Goal: Task Accomplishment & Management: Use online tool/utility

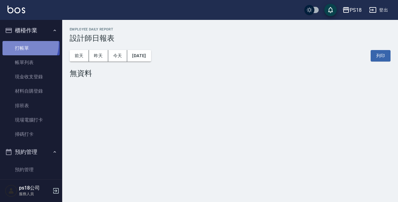
click at [21, 44] on link "打帳單" at bounding box center [30, 48] width 57 height 14
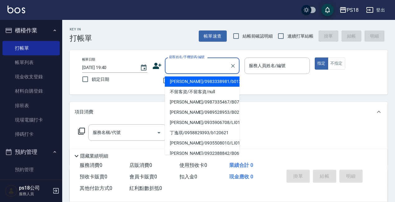
click at [187, 64] on input "顧客姓名/手機號碼/編號" at bounding box center [198, 65] width 60 height 11
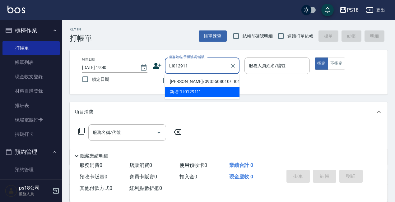
click at [208, 80] on li "[PERSON_NAME]/0935508010/LI012911" at bounding box center [202, 82] width 75 height 10
type input "[PERSON_NAME]/0935508010/LI012911"
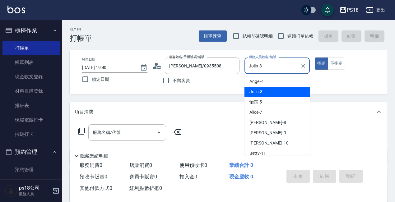
click at [258, 66] on input "Jolin-3" at bounding box center [272, 65] width 50 height 11
type input "Jolin3-3"
click at [315, 58] on button "指定" at bounding box center [321, 64] width 13 height 12
type button "true"
type input "Jolin-3"
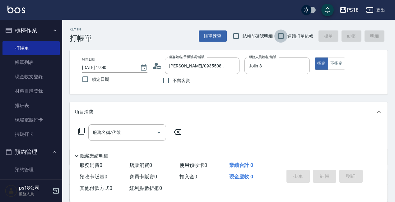
click at [282, 35] on input "連續打單結帳" at bounding box center [280, 36] width 13 height 13
checkbox input "true"
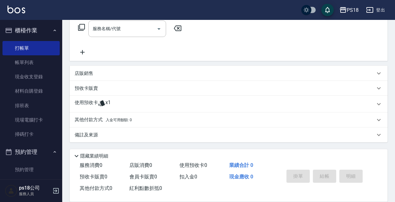
click at [108, 119] on span "入金可用餘額: 0" at bounding box center [119, 120] width 26 height 4
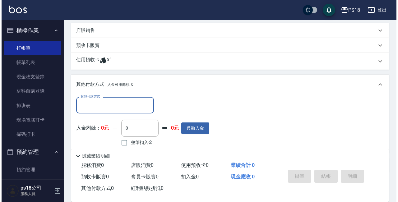
scroll to position [177, 0]
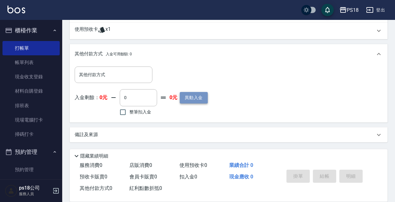
click at [201, 100] on button "異動入金" at bounding box center [194, 98] width 28 height 12
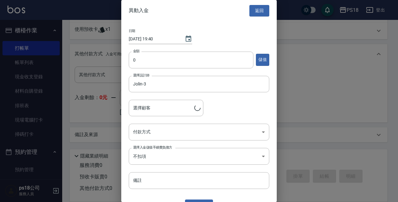
type input "[PERSON_NAME]/0935508010/LI012911"
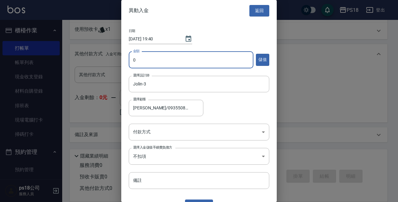
click at [143, 62] on input "0" at bounding box center [191, 60] width 125 height 17
type input "10000"
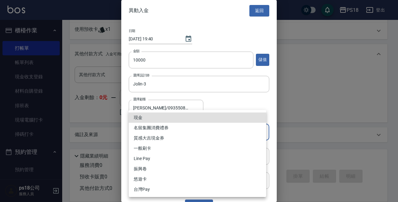
click at [145, 133] on body "PS18 登出 櫃檯作業 打帳單 帳單列表 現金收支登錄 材料自購登錄 排班表 現場電腦打卡 掃碼打卡 預約管理 預約管理 單日預約紀錄 單週預約紀錄 報表及…" at bounding box center [199, 12] width 398 height 379
click at [138, 116] on li "現金" at bounding box center [197, 118] width 137 height 10
type input "現金"
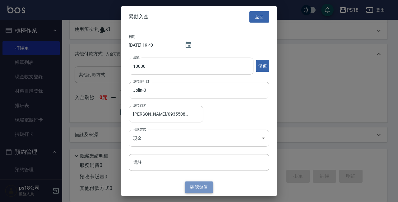
click at [194, 188] on button "確認 儲值" at bounding box center [199, 188] width 28 height 12
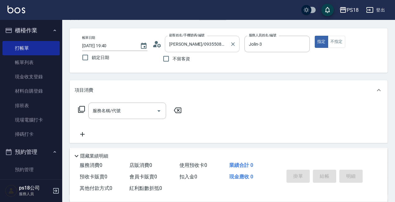
scroll to position [0, 0]
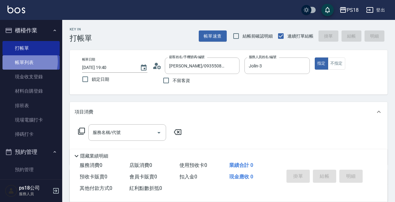
click at [23, 62] on link "帳單列表" at bounding box center [30, 62] width 57 height 14
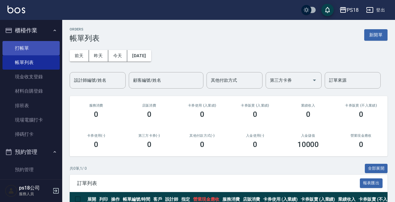
click at [14, 49] on link "打帳單" at bounding box center [30, 48] width 57 height 14
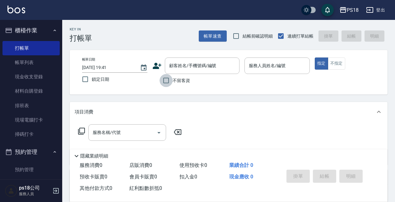
click at [164, 79] on input "不留客資" at bounding box center [166, 80] width 13 height 13
checkbox input "true"
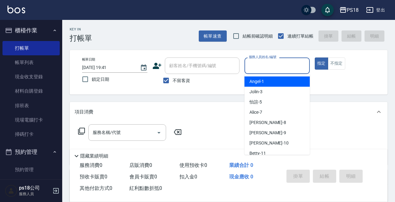
click at [270, 65] on input "服務人員姓名/編號" at bounding box center [277, 65] width 60 height 11
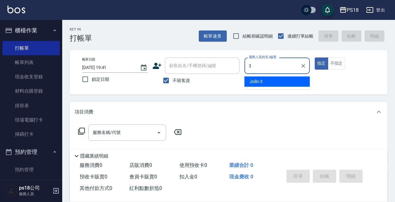
type input "3"
type button "true"
type input "Jolin-3"
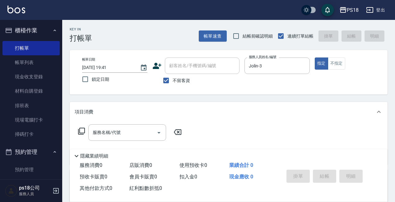
click at [80, 131] on icon at bounding box center [81, 131] width 7 height 7
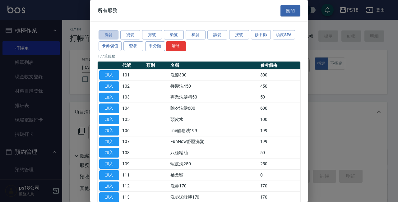
drag, startPoint x: 104, startPoint y: 30, endPoint x: 138, endPoint y: 68, distance: 50.4
click at [104, 30] on button "洗髮" at bounding box center [109, 35] width 20 height 10
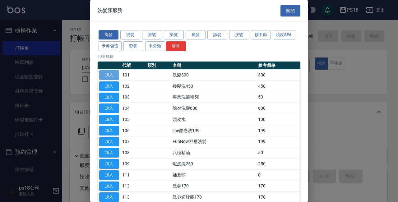
click at [114, 72] on button "加入" at bounding box center [109, 75] width 20 height 10
type input "洗髮300(101)"
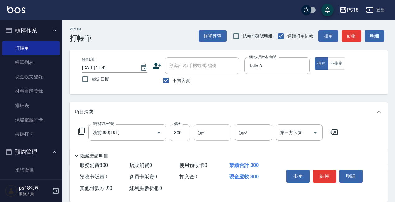
click at [214, 139] on div "洗-1" at bounding box center [212, 132] width 37 height 16
type input "Jolin-3"
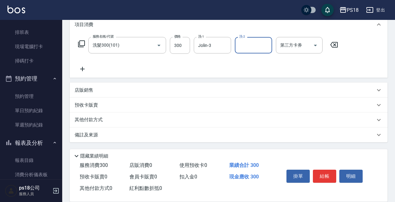
scroll to position [124, 0]
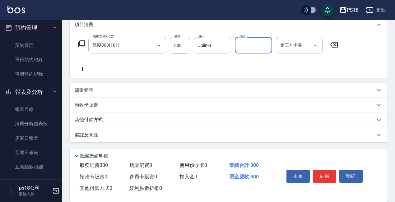
click at [84, 136] on p "備註及來源" at bounding box center [86, 135] width 23 height 7
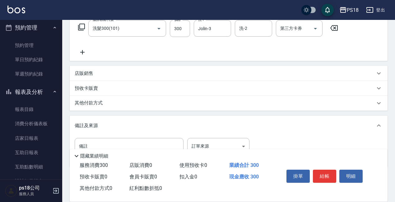
scroll to position [129, 0]
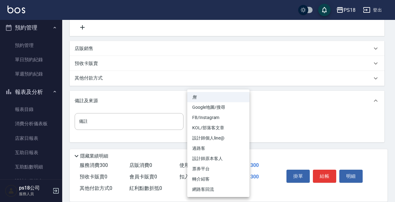
click at [241, 123] on body "PS18 登出 櫃檯作業 打帳單 帳單列表 現金收支登錄 材料自購登錄 排班表 現場電腦打卡 掃碼打卡 預約管理 預約管理 單日預約紀錄 單週預約紀錄 報表及…" at bounding box center [197, 36] width 395 height 331
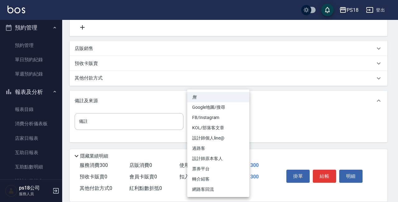
click at [210, 157] on li "設計師原本客人" at bounding box center [218, 159] width 62 height 10
type input "設計師原本客人"
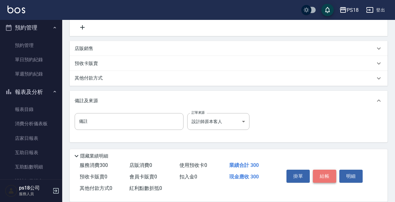
click at [317, 171] on button "結帳" at bounding box center [324, 176] width 23 height 13
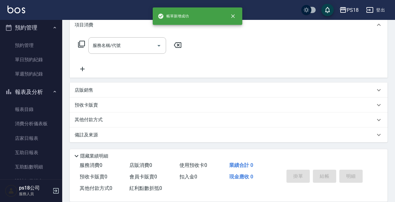
scroll to position [0, 0]
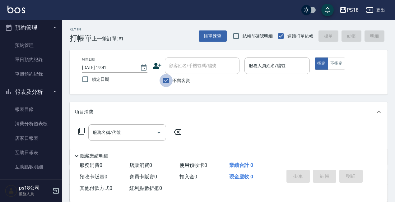
click at [167, 80] on input "不留客資" at bounding box center [166, 80] width 13 height 13
checkbox input "false"
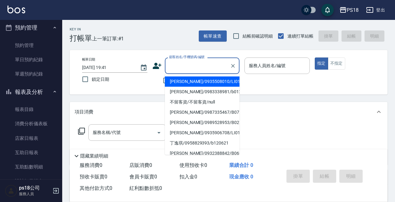
click at [176, 66] on input "顧客姓名/手機號碼/編號" at bounding box center [198, 65] width 60 height 11
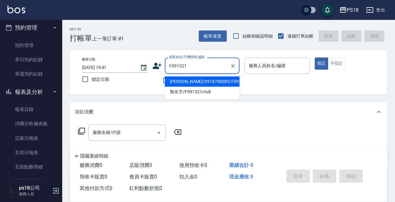
click at [197, 82] on li "[PERSON_NAME]/0918790085/F091321" at bounding box center [202, 82] width 75 height 10
type input "[PERSON_NAME]/0918790085/F091321"
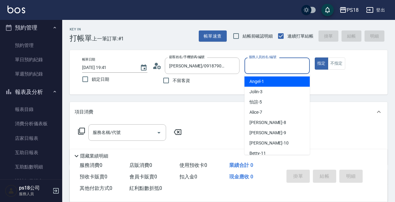
click at [269, 66] on input "服務人員姓名/編號" at bounding box center [277, 65] width 60 height 11
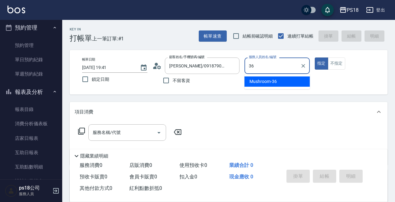
type input "Mushroom-36"
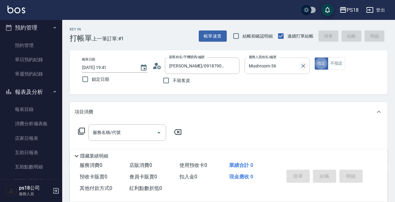
click at [304, 66] on icon "Clear" at bounding box center [303, 66] width 6 height 6
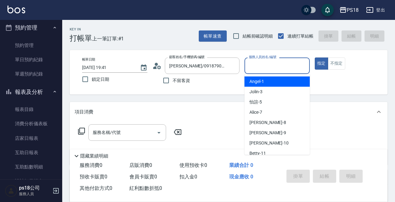
click at [277, 67] on input "服務人員姓名/編號" at bounding box center [277, 65] width 60 height 11
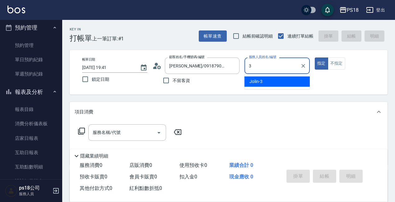
type input "Jolin-3"
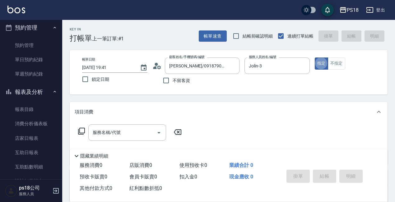
scroll to position [93, 0]
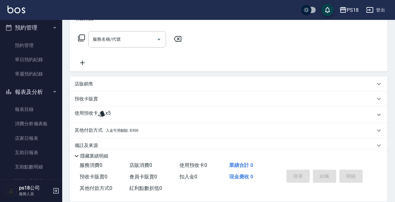
click at [94, 113] on p "使用預收卡" at bounding box center [86, 114] width 23 height 9
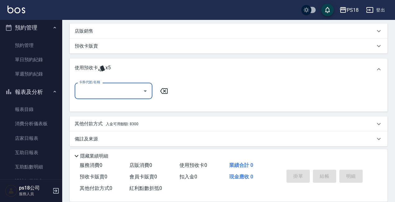
scroll to position [150, 0]
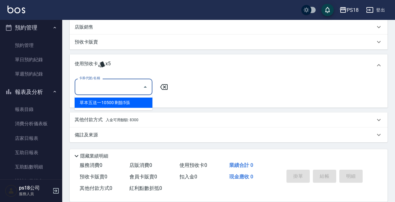
click at [120, 88] on input "卡券代號/名稱" at bounding box center [108, 86] width 63 height 11
click at [115, 102] on div "草本五送一10500 剩餘5張" at bounding box center [114, 103] width 78 height 10
type input "草本五送一10500"
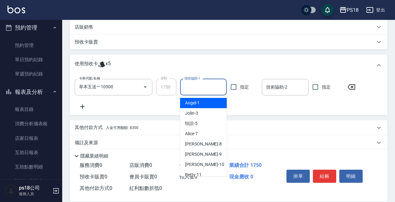
click at [202, 87] on input "技術協助-1" at bounding box center [203, 87] width 41 height 11
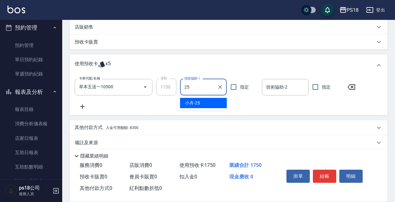
type input "小卉-25"
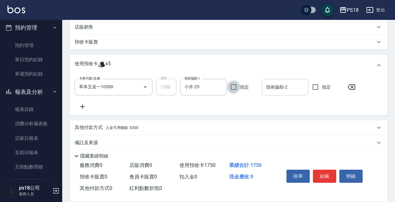
click at [290, 85] on input "技術協助-2" at bounding box center [285, 87] width 41 height 11
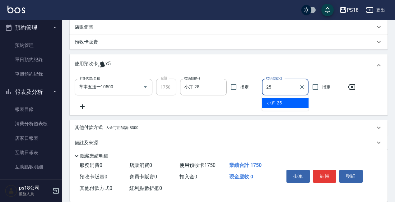
type input "小卉-25"
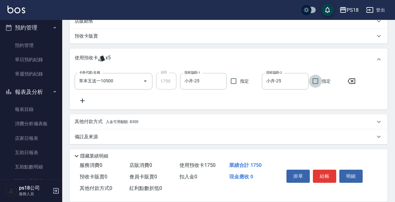
scroll to position [158, 0]
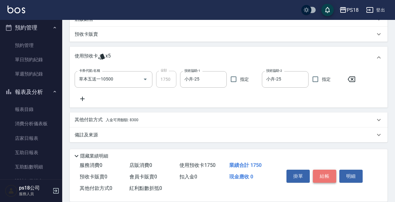
click at [321, 173] on button "結帳" at bounding box center [324, 176] width 23 height 13
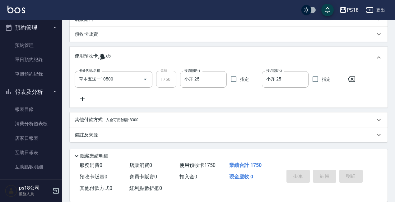
type input "[DATE] 19:42"
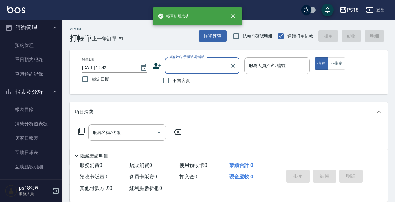
scroll to position [0, 0]
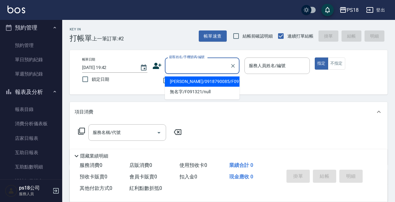
drag, startPoint x: 173, startPoint y: 65, endPoint x: 175, endPoint y: 67, distance: 3.5
click at [173, 65] on input "顧客姓名/手機號碼/編號" at bounding box center [198, 65] width 60 height 11
click at [196, 81] on li "佳佳/0910968081/LI051523" at bounding box center [202, 82] width 75 height 10
type input "佳佳/0910968081/LI051523"
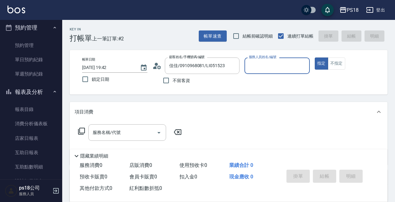
type input "Jolin-3"
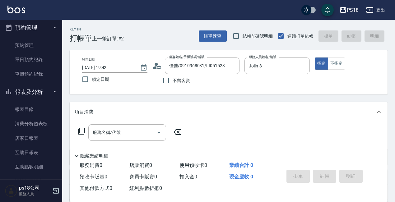
click at [81, 129] on icon at bounding box center [81, 131] width 7 height 7
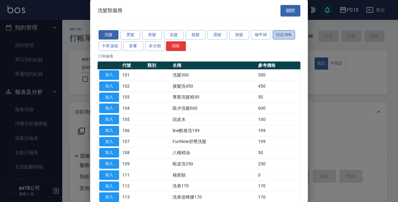
click at [277, 34] on button "頭皮SPA" at bounding box center [284, 35] width 22 height 10
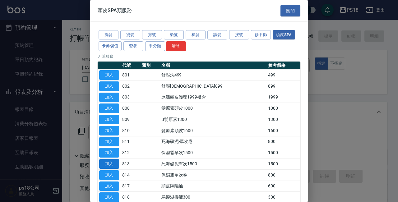
click at [113, 164] on button "加入" at bounding box center [109, 164] width 20 height 10
type input "死海礦泥單次1500(813)"
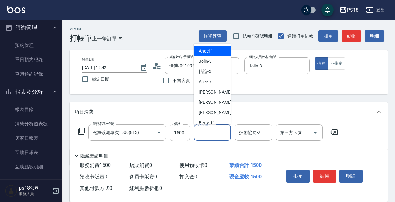
click at [212, 135] on input "技術協助-1" at bounding box center [213, 132] width 32 height 11
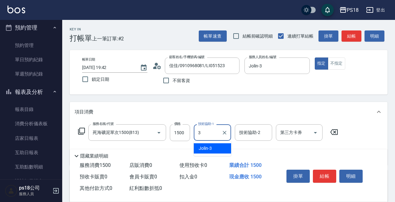
type input "Jolin-3"
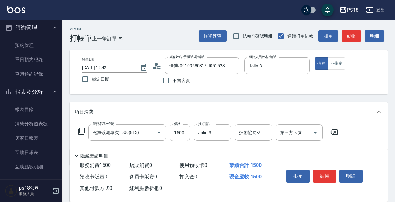
click at [80, 130] on icon at bounding box center [81, 131] width 7 height 7
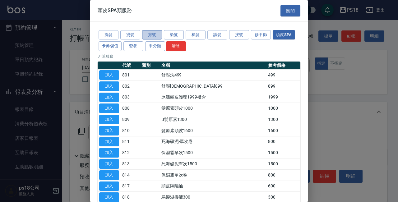
click at [151, 34] on button "剪髮" at bounding box center [152, 35] width 20 height 10
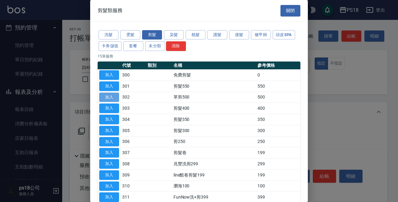
click at [116, 99] on button "加入" at bounding box center [109, 98] width 20 height 10
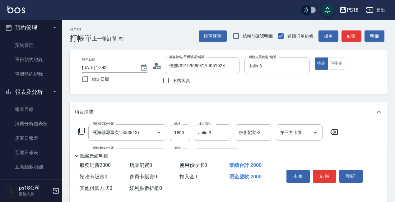
click at [80, 131] on icon at bounding box center [81, 131] width 7 height 7
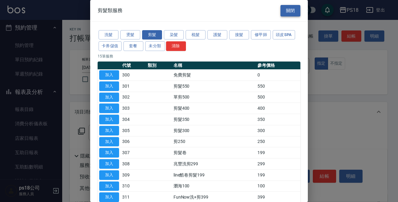
click at [283, 12] on button "關閉" at bounding box center [291, 11] width 20 height 12
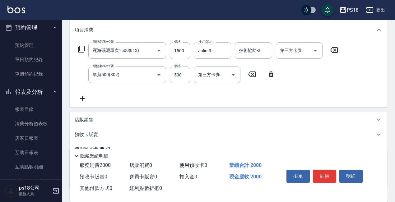
scroll to position [128, 0]
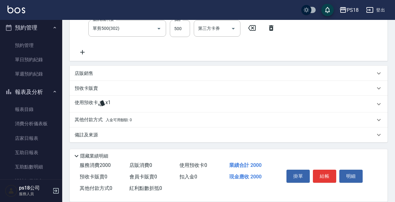
click at [98, 102] on icon at bounding box center [101, 103] width 7 height 7
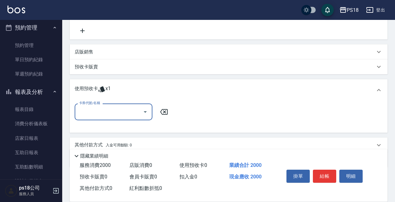
scroll to position [175, 0]
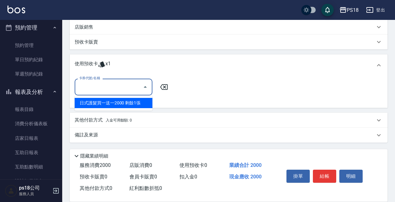
click at [103, 88] on input "卡券代號/名稱" at bounding box center [108, 86] width 63 height 11
click at [105, 100] on div "日式護髮買一送一2000 剩餘1張" at bounding box center [114, 103] width 78 height 10
type input "日式護髮買一送一2000"
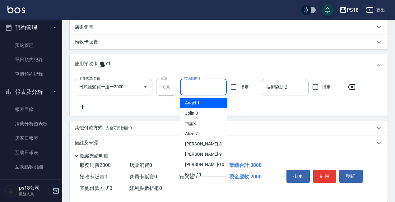
click at [188, 89] on input "技術協助-1" at bounding box center [203, 87] width 41 height 11
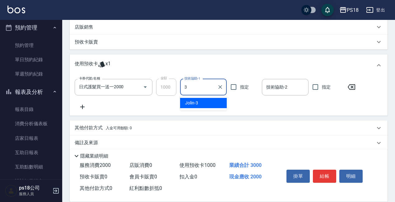
type input "Jolin-3"
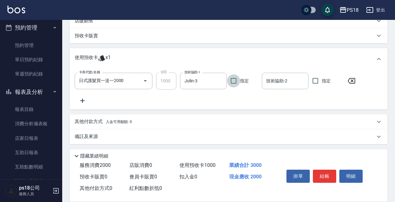
scroll to position [183, 0]
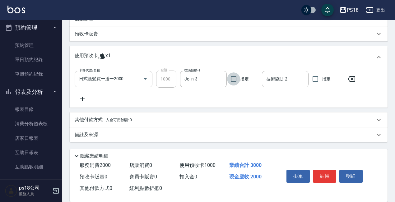
click at [84, 132] on p "備註及來源" at bounding box center [86, 135] width 23 height 7
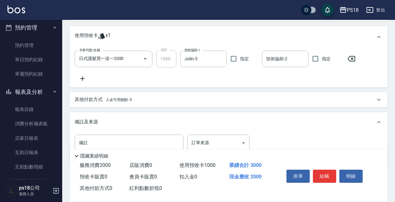
scroll to position [225, 0]
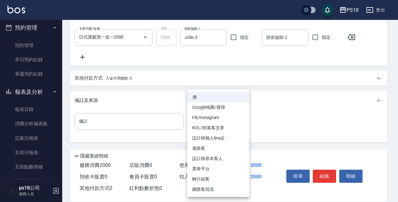
click at [211, 157] on li "設計師原本客人" at bounding box center [218, 159] width 62 height 10
type input "設計師原本客人"
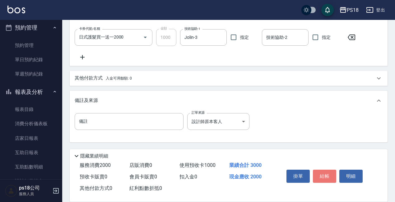
drag, startPoint x: 323, startPoint y: 171, endPoint x: 290, endPoint y: 171, distance: 33.6
click at [323, 171] on button "結帳" at bounding box center [324, 176] width 23 height 13
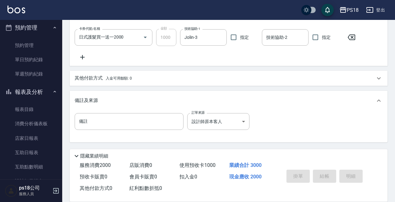
type input "[DATE] 19:44"
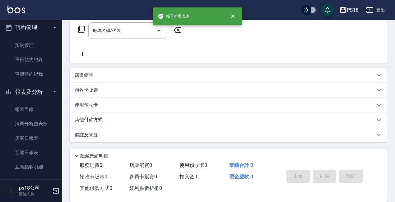
scroll to position [0, 0]
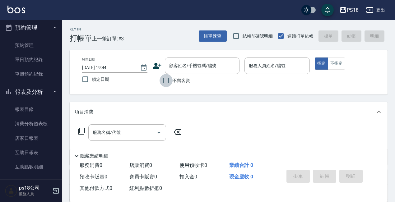
click at [167, 78] on input "不留客資" at bounding box center [166, 80] width 13 height 13
checkbox input "true"
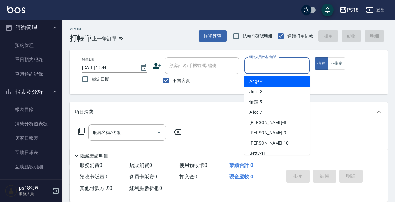
click at [277, 65] on input "服務人員姓名/編號" at bounding box center [277, 65] width 60 height 11
type input "Jolin-3"
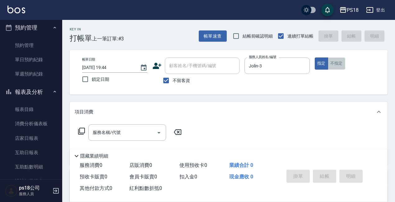
click at [340, 62] on button "不指定" at bounding box center [336, 64] width 17 height 12
click at [81, 131] on icon at bounding box center [81, 131] width 7 height 7
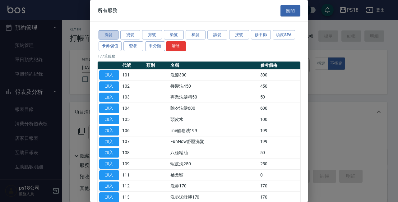
click at [107, 32] on button "洗髮" at bounding box center [109, 35] width 20 height 10
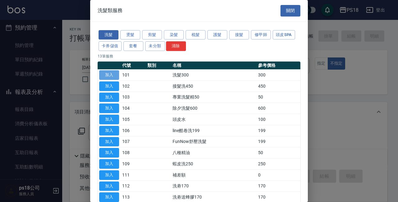
click at [103, 75] on button "加入" at bounding box center [109, 75] width 20 height 10
type input "洗髮300(101)"
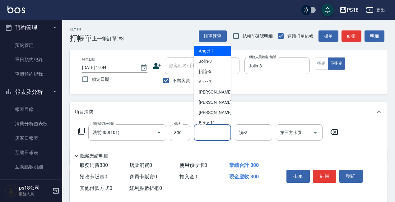
drag, startPoint x: 219, startPoint y: 131, endPoint x: 208, endPoint y: 127, distance: 11.9
click at [218, 130] on input "洗-1" at bounding box center [213, 132] width 32 height 11
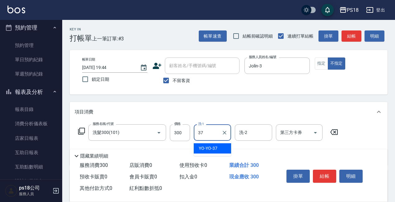
type input "YO-YO-37"
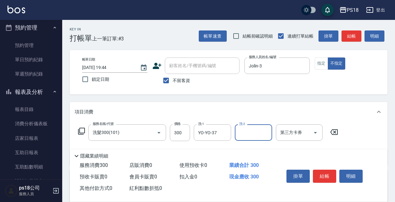
click at [80, 133] on icon at bounding box center [81, 131] width 7 height 7
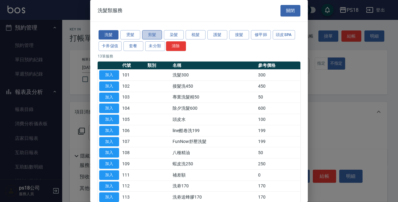
click at [152, 36] on button "剪髮" at bounding box center [152, 35] width 20 height 10
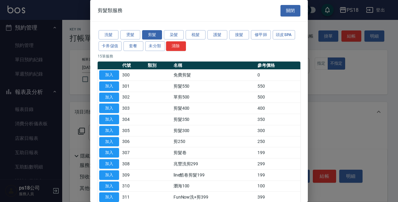
drag, startPoint x: 117, startPoint y: 104, endPoint x: 122, endPoint y: 104, distance: 5.0
click at [116, 104] on button "加入" at bounding box center [109, 109] width 20 height 10
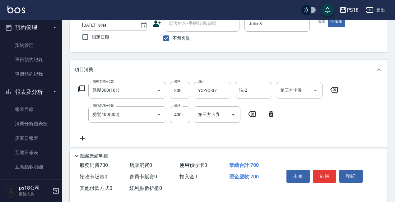
scroll to position [93, 0]
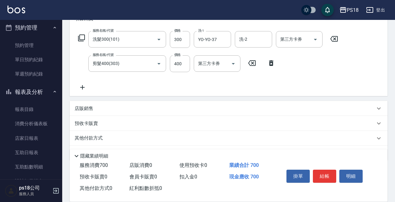
drag, startPoint x: 318, startPoint y: 173, endPoint x: 254, endPoint y: 176, distance: 63.6
click at [315, 172] on button "結帳" at bounding box center [324, 176] width 23 height 13
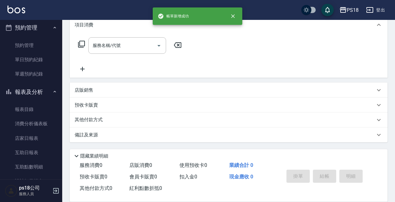
scroll to position [0, 0]
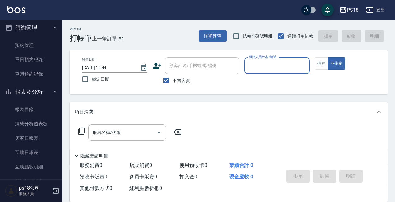
click at [291, 66] on input "服務人員姓名/編號" at bounding box center [277, 65] width 60 height 11
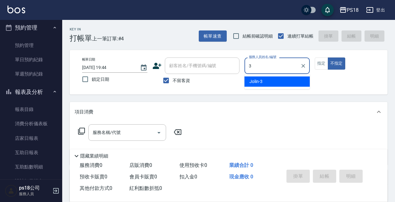
type input "3"
type button "false"
type input "Jolin-3"
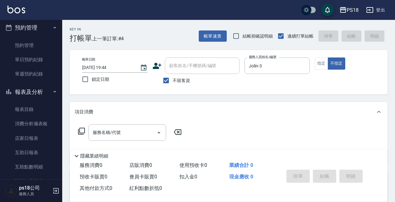
click at [81, 131] on icon at bounding box center [81, 131] width 7 height 7
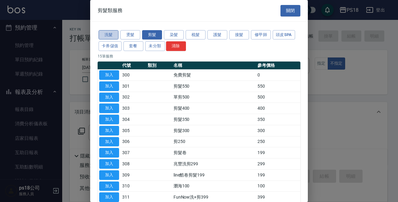
click at [114, 33] on button "洗髮" at bounding box center [109, 35] width 20 height 10
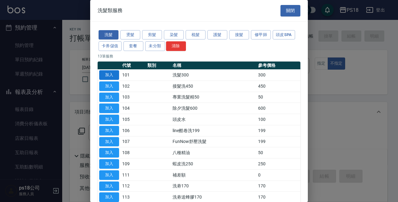
click at [105, 75] on button "加入" at bounding box center [109, 75] width 20 height 10
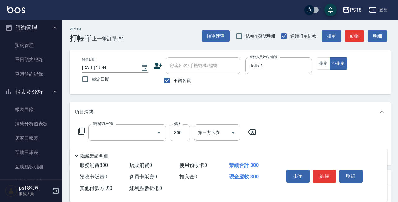
type input "洗髮300(101)"
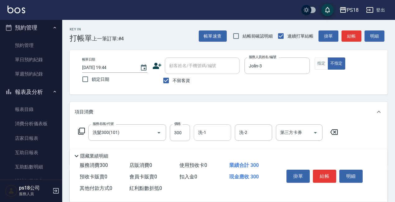
click at [217, 133] on input "洗-1" at bounding box center [213, 132] width 32 height 11
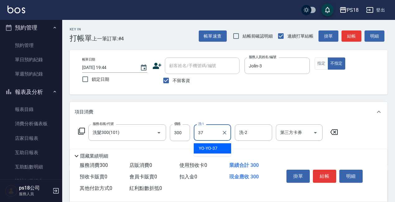
type input "YO-YO-37"
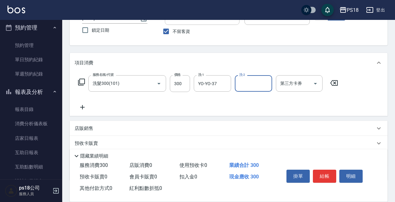
scroll to position [87, 0]
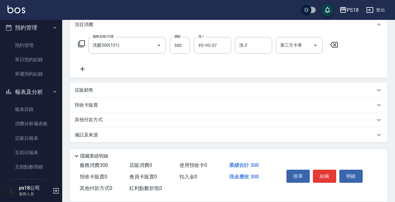
drag, startPoint x: 92, startPoint y: 136, endPoint x: 105, endPoint y: 136, distance: 13.4
click at [92, 136] on p "備註及來源" at bounding box center [86, 135] width 23 height 7
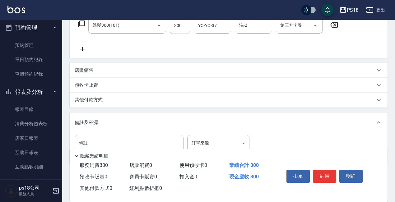
scroll to position [129, 0]
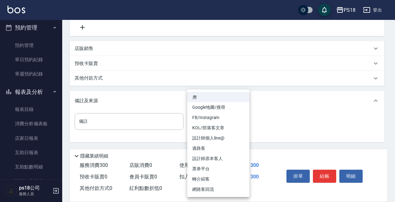
click at [243, 124] on body "PS18 登出 櫃檯作業 打帳單 帳單列表 現金收支登錄 材料自購登錄 排班表 現場電腦打卡 掃碼打卡 預約管理 預約管理 單日預約紀錄 單週預約紀錄 報表及…" at bounding box center [197, 36] width 395 height 331
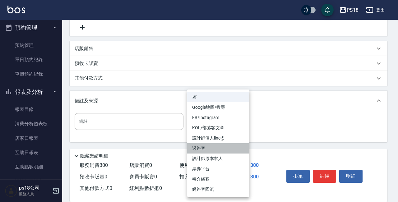
click at [196, 144] on li "過路客" at bounding box center [218, 148] width 62 height 10
type input "過路客"
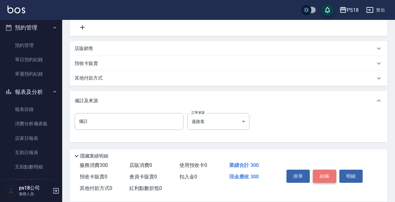
click at [328, 170] on button "結帳" at bounding box center [324, 176] width 23 height 13
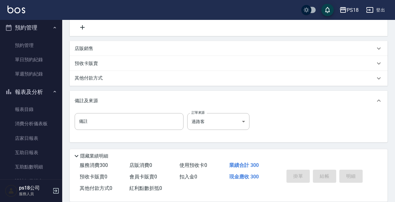
type input "[DATE] 19:47"
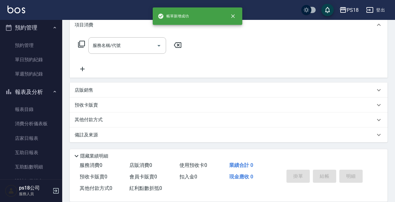
scroll to position [0, 0]
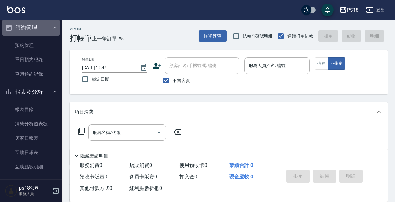
drag, startPoint x: 56, startPoint y: 23, endPoint x: 51, endPoint y: 25, distance: 4.6
click at [55, 23] on button "預約管理" at bounding box center [30, 28] width 57 height 16
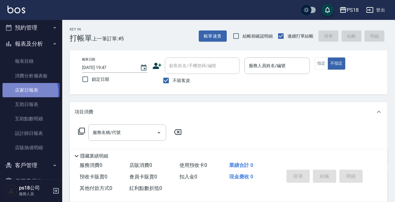
click at [25, 93] on link "店家日報表" at bounding box center [30, 90] width 57 height 14
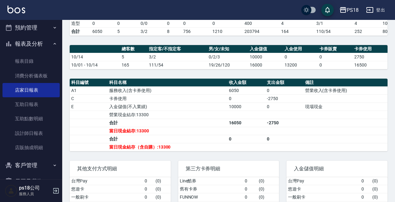
scroll to position [156, 0]
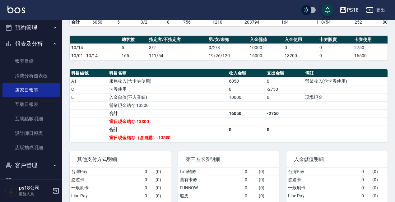
click at [52, 42] on icon "button" at bounding box center [54, 43] width 5 height 5
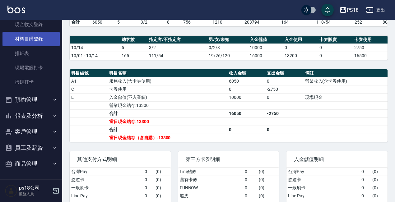
scroll to position [52, 0]
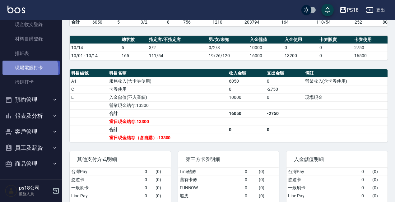
drag, startPoint x: 26, startPoint y: 70, endPoint x: 34, endPoint y: 72, distance: 8.1
click at [27, 70] on link "現場電腦打卡" at bounding box center [30, 68] width 57 height 14
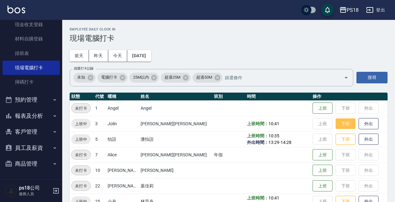
click at [336, 127] on button "下班" at bounding box center [346, 124] width 20 height 11
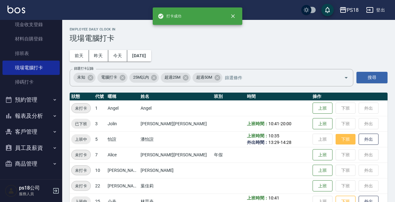
click at [337, 141] on button "下班" at bounding box center [346, 139] width 20 height 11
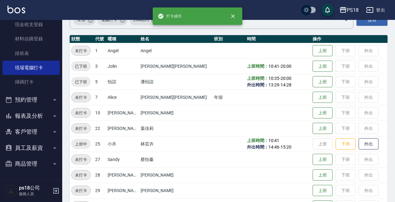
scroll to position [93, 0]
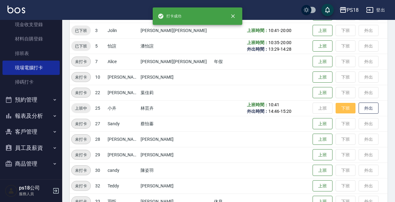
click at [336, 107] on button "下班" at bounding box center [346, 108] width 20 height 11
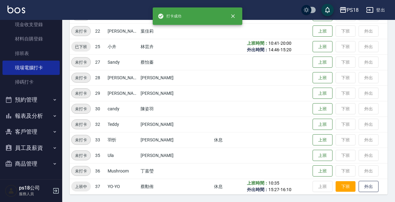
click at [336, 182] on button "下班" at bounding box center [346, 186] width 20 height 11
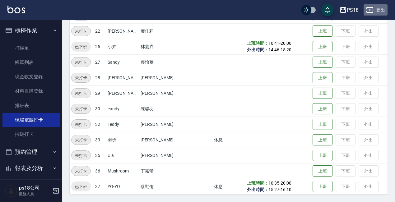
click at [376, 8] on button "登出" at bounding box center [376, 10] width 24 height 12
